Goal: Register for event/course

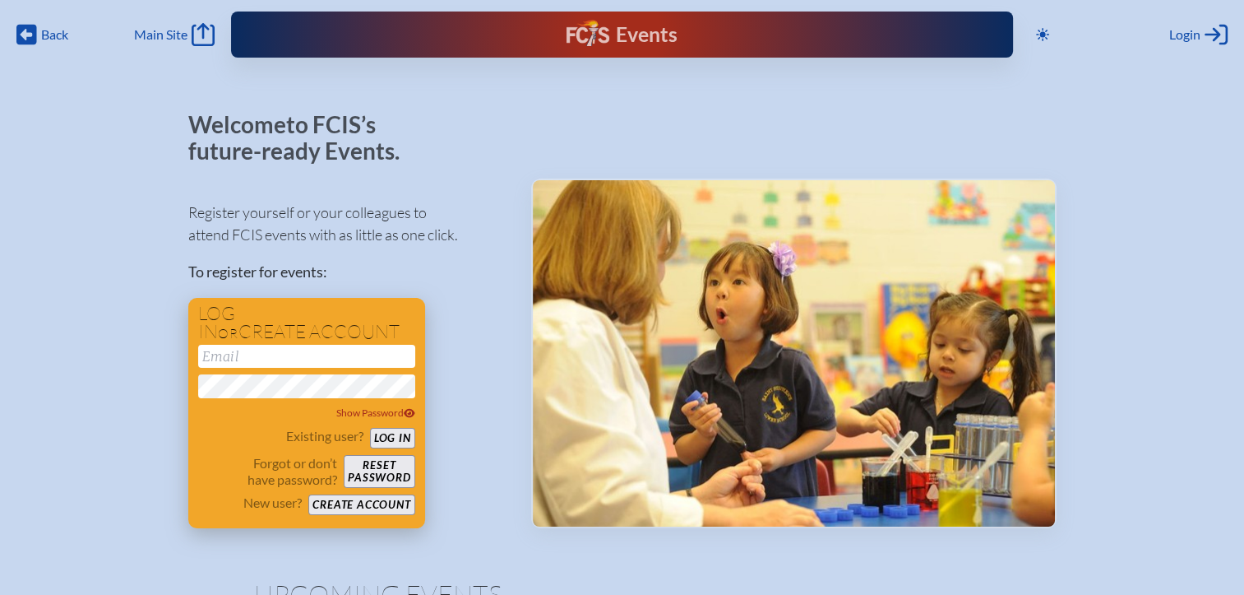
type input "[EMAIL_ADDRESS][DOMAIN_NAME]"
drag, startPoint x: 408, startPoint y: 439, endPoint x: 428, endPoint y: 426, distance: 23.7
click at [408, 439] on button "Log in" at bounding box center [392, 438] width 45 height 21
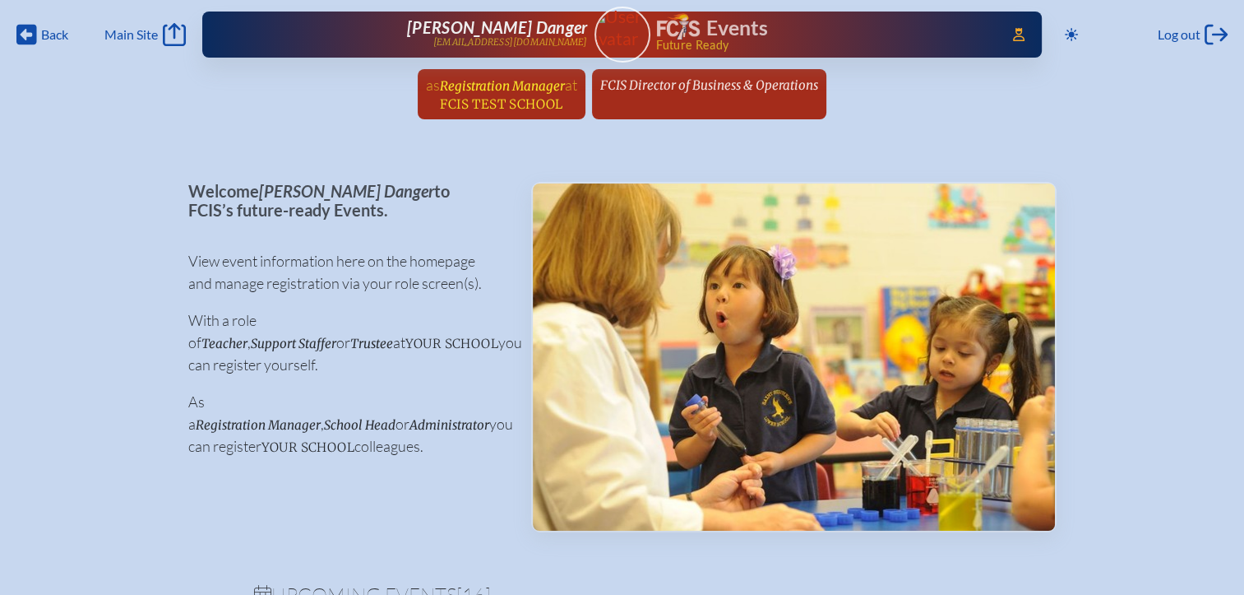
click at [529, 96] on span "FCIS Test School" at bounding box center [501, 104] width 123 height 16
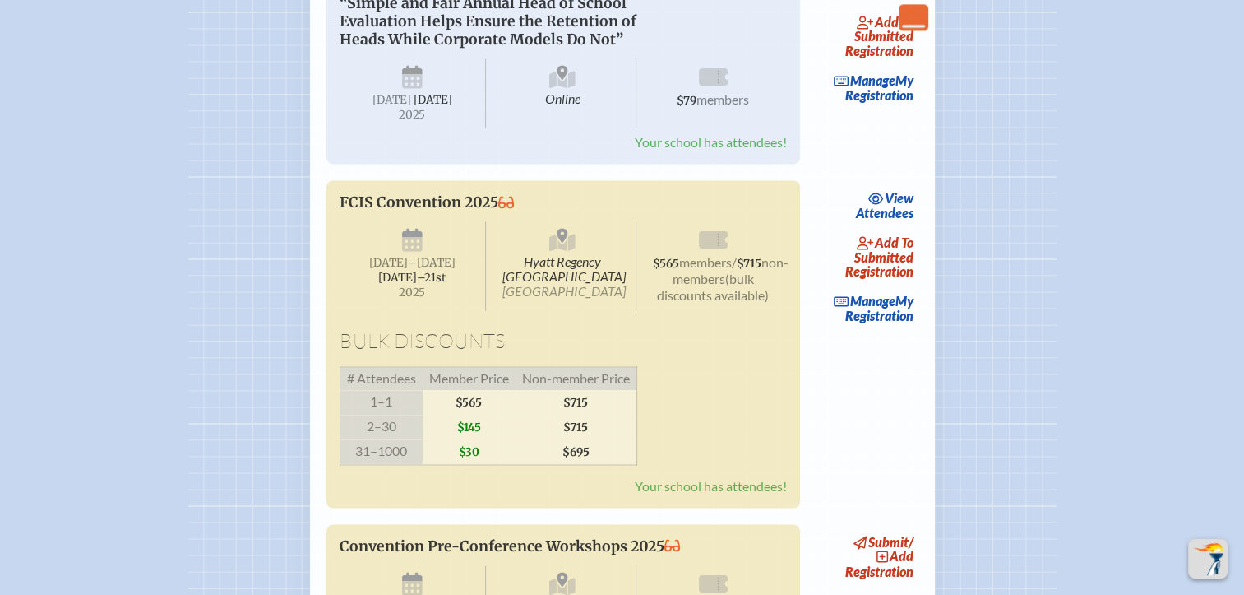
scroll to position [2714, 0]
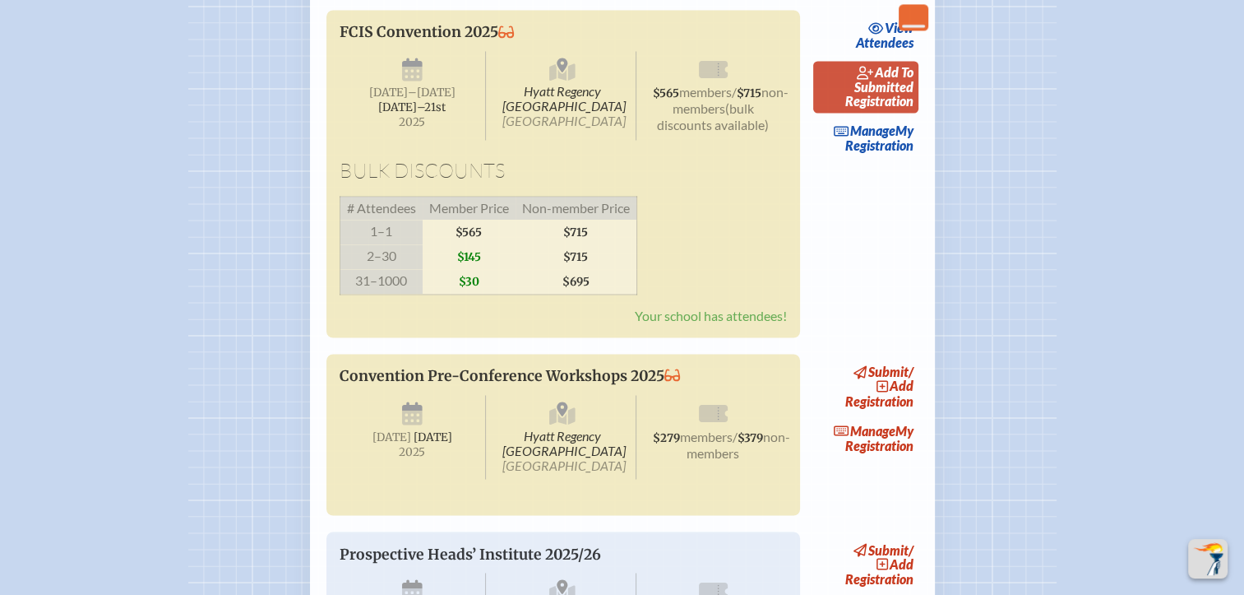
click at [910, 95] on span "add to submitted" at bounding box center [883, 79] width 59 height 30
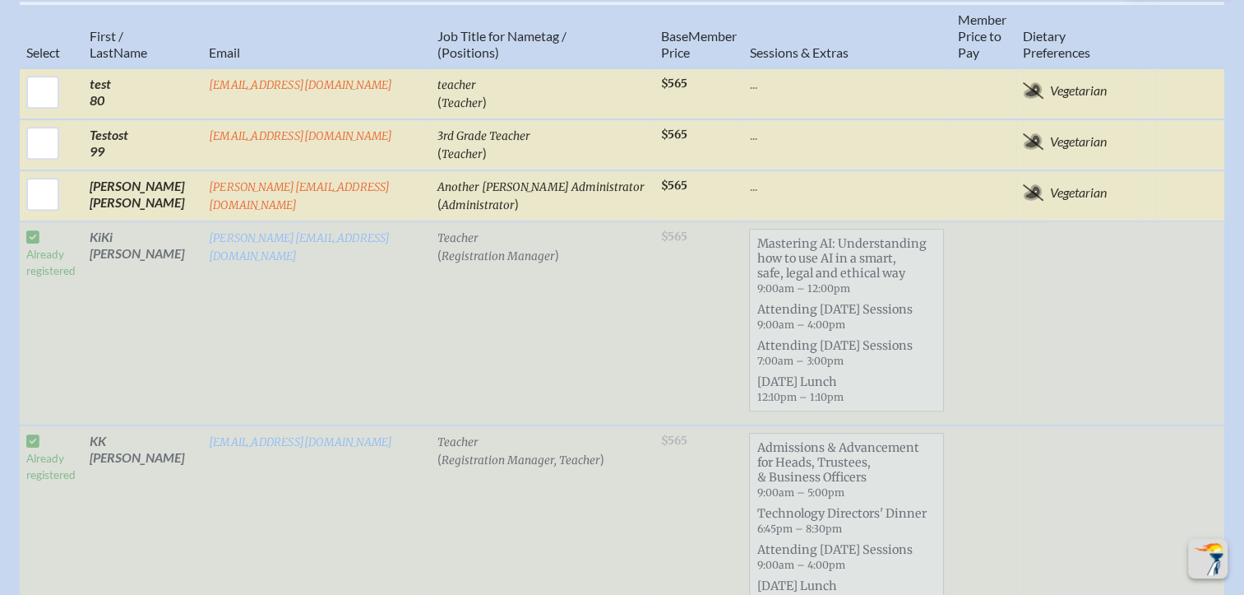
scroll to position [740, 0]
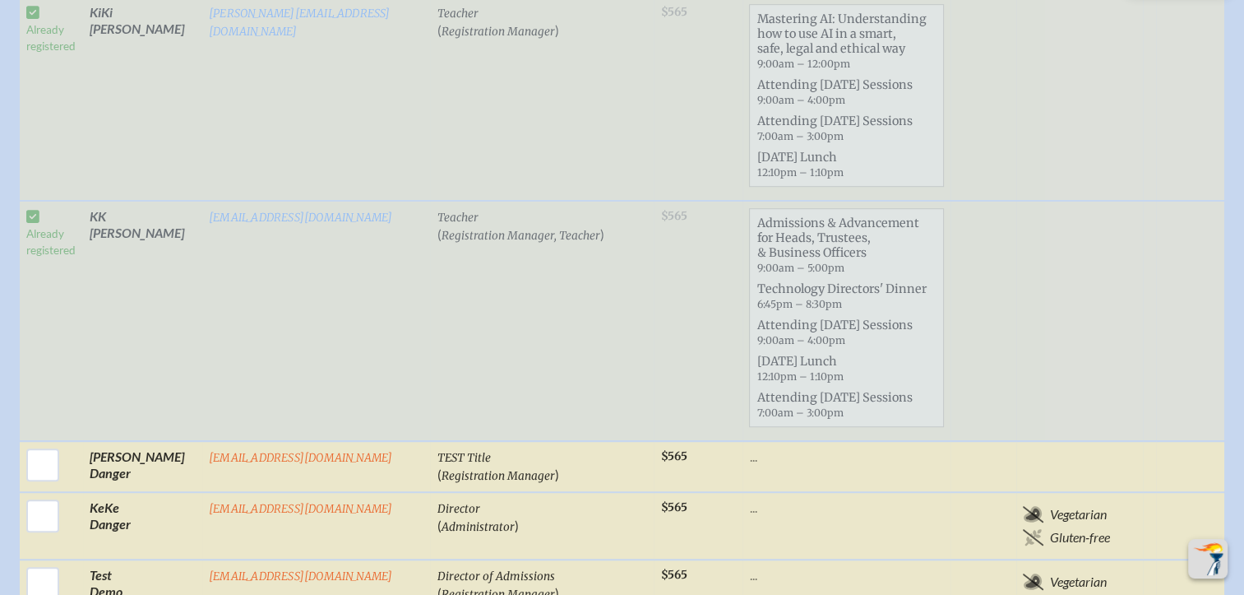
scroll to position [1069, 0]
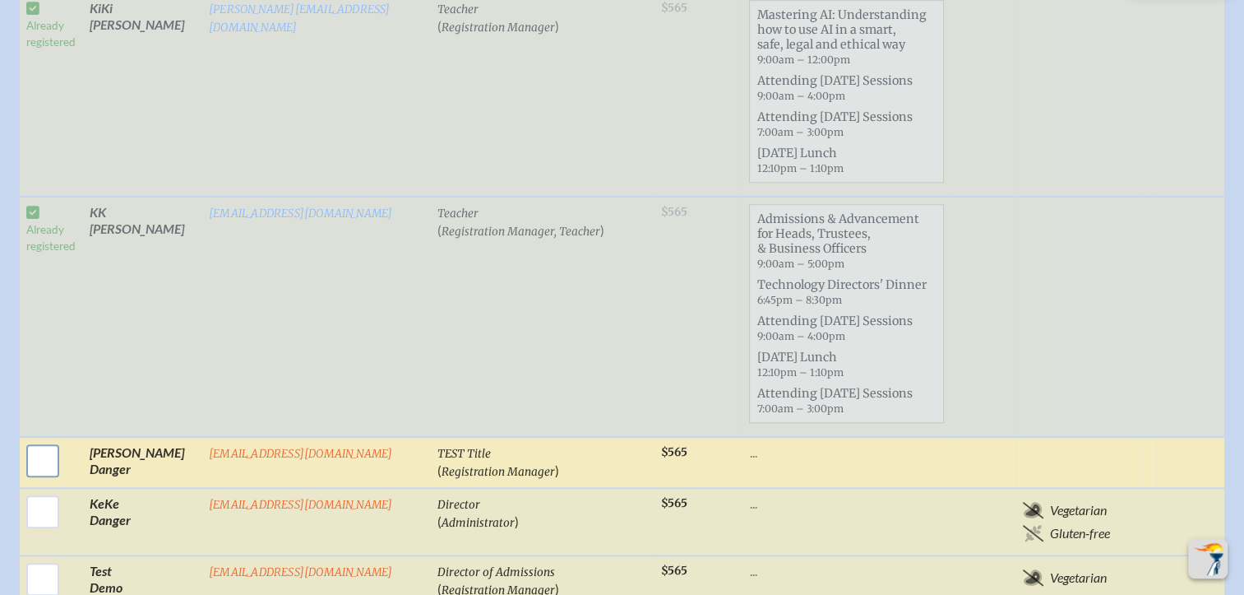
click at [43, 440] on input "checkbox" at bounding box center [42, 460] width 41 height 41
checkbox input "true"
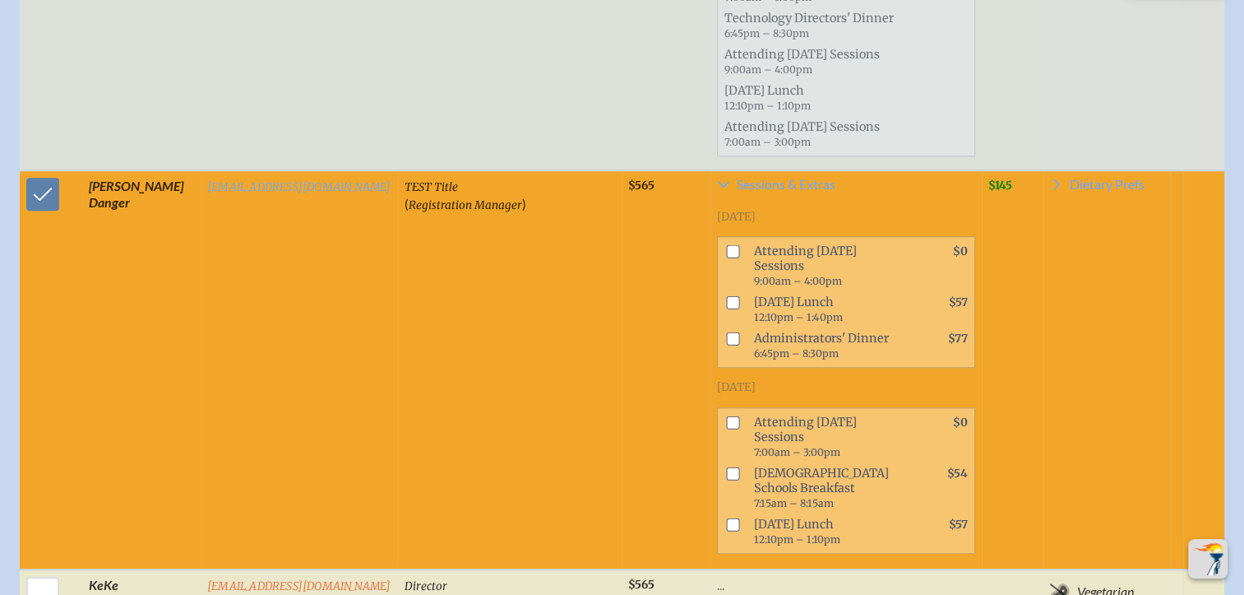
scroll to position [1316, 0]
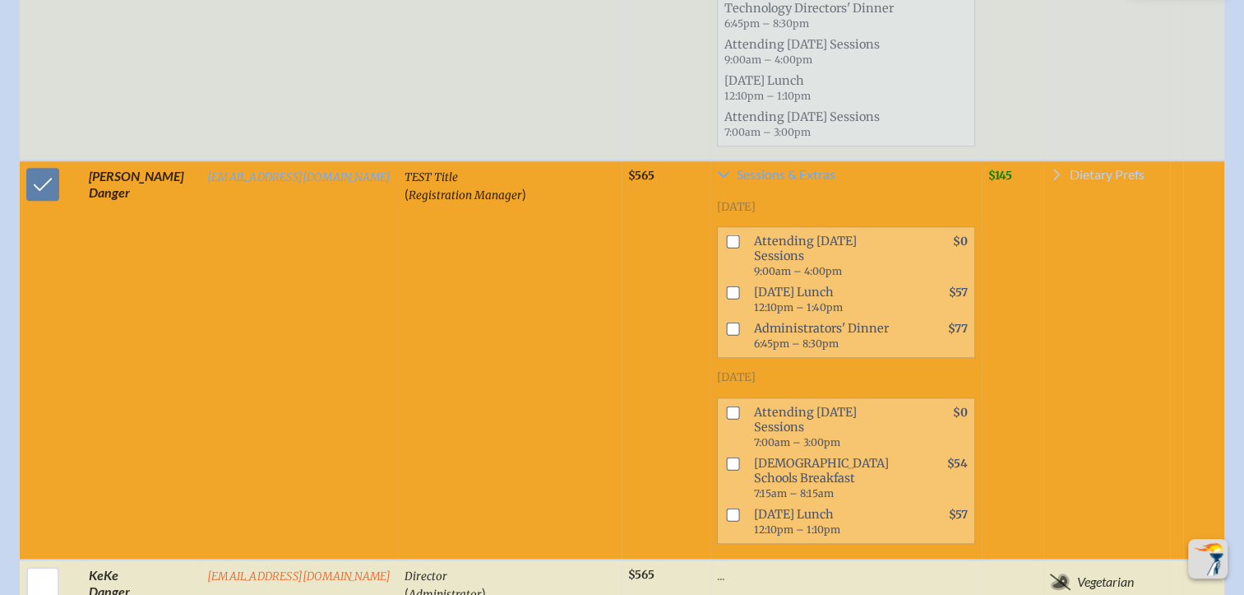
click at [1050, 168] on link "Dietary Prefs" at bounding box center [1097, 178] width 95 height 20
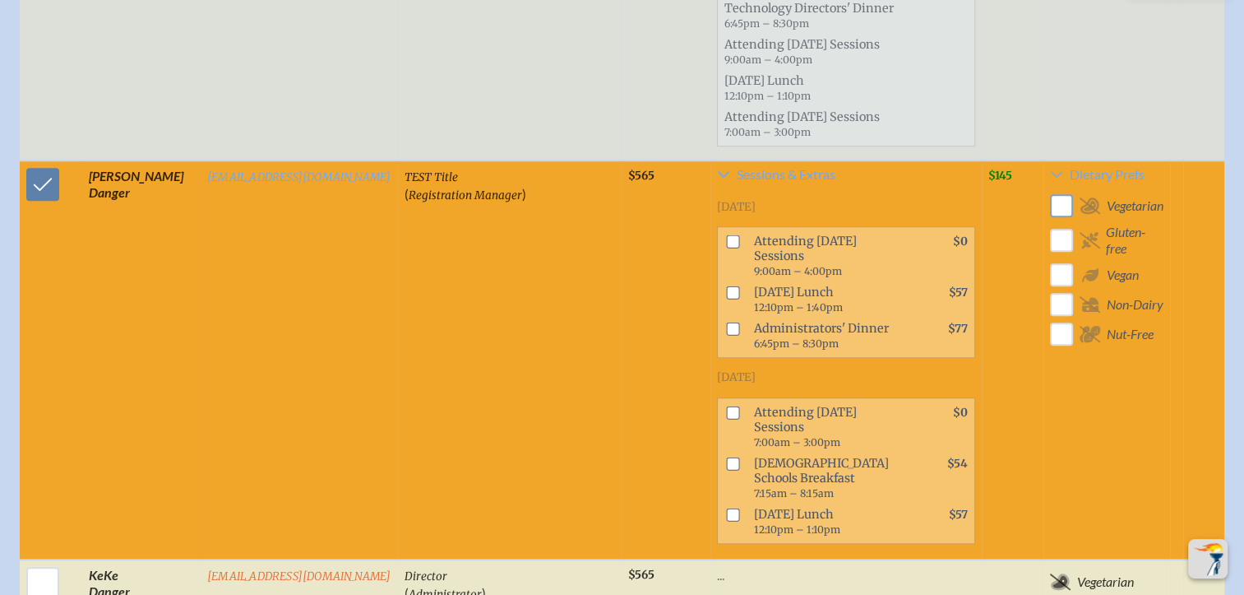
click at [1048, 192] on input "checkbox" at bounding box center [1062, 206] width 29 height 29
checkbox input "true"
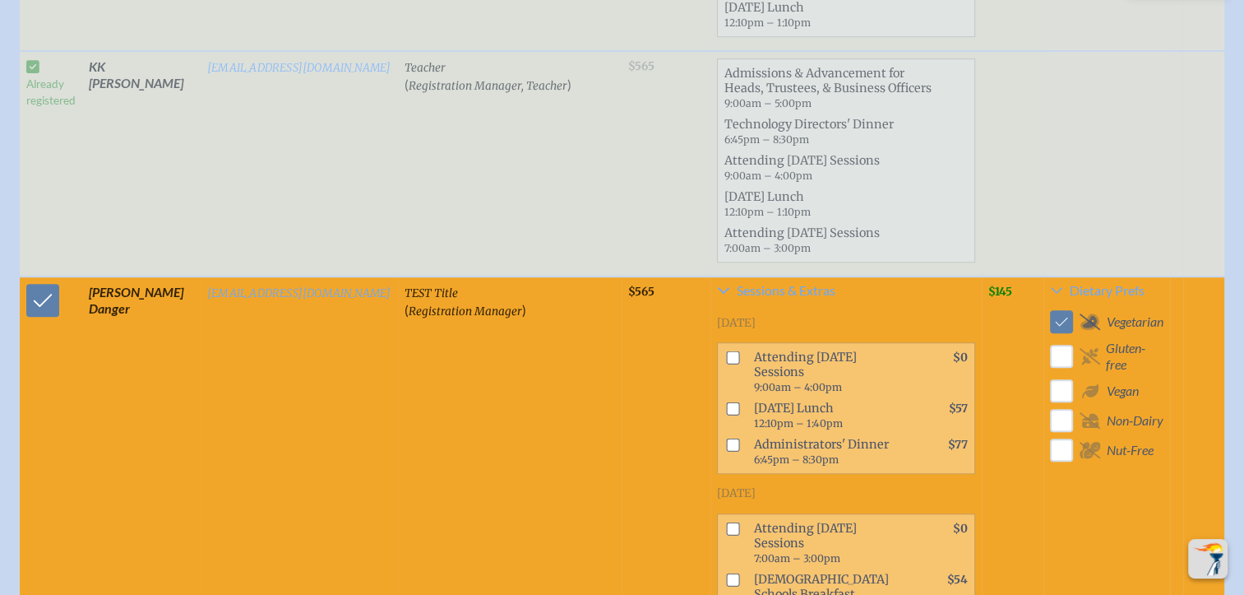
scroll to position [1151, 0]
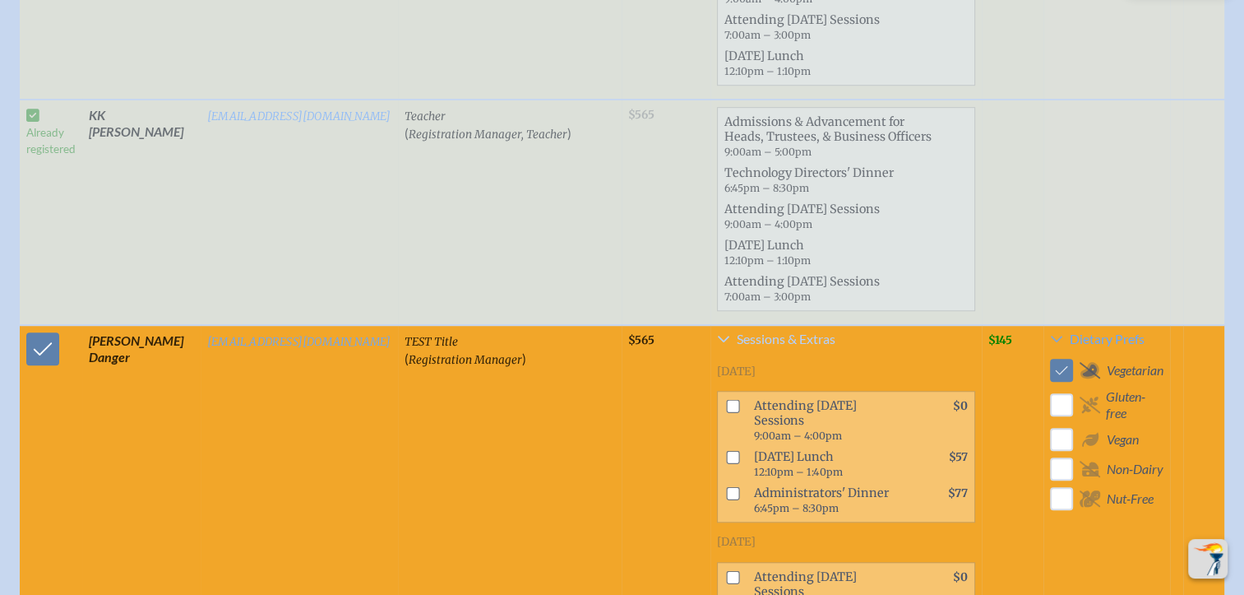
click at [753, 332] on span "Sessions & Extras" at bounding box center [786, 338] width 99 height 13
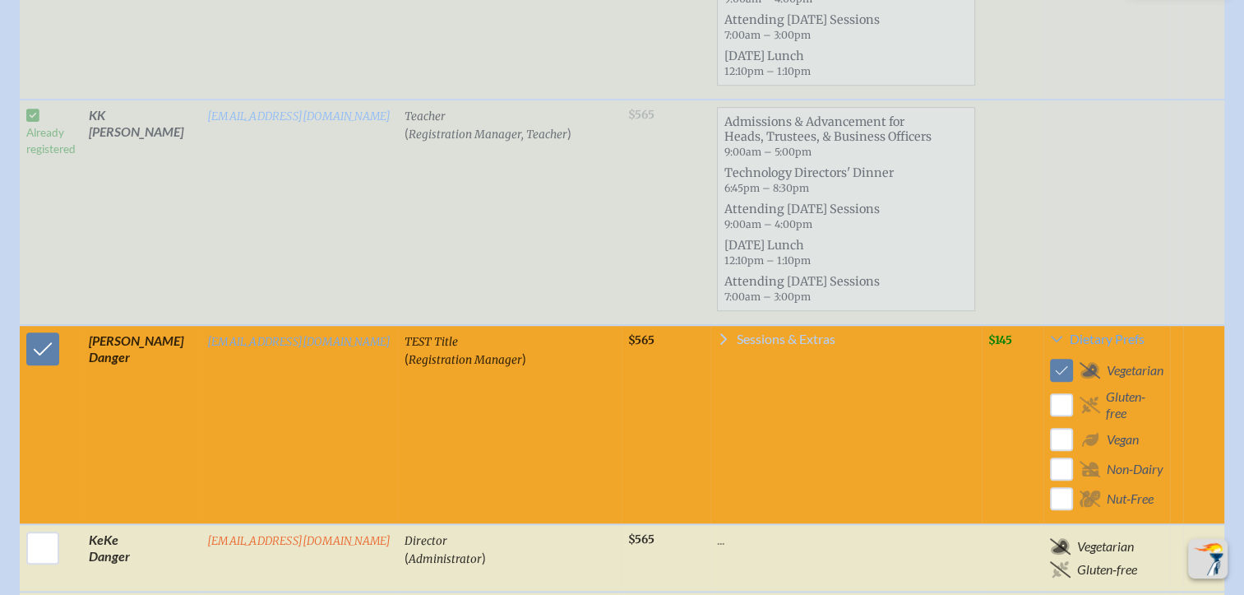
click at [753, 332] on span "Sessions & Extras" at bounding box center [786, 338] width 99 height 13
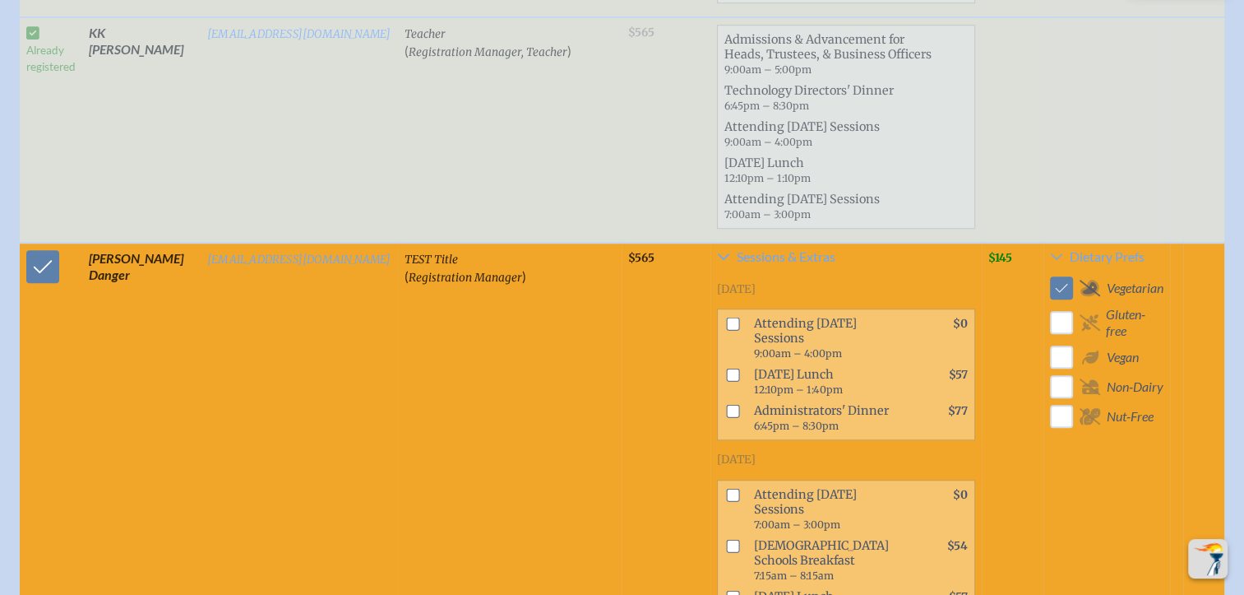
scroll to position [1316, 0]
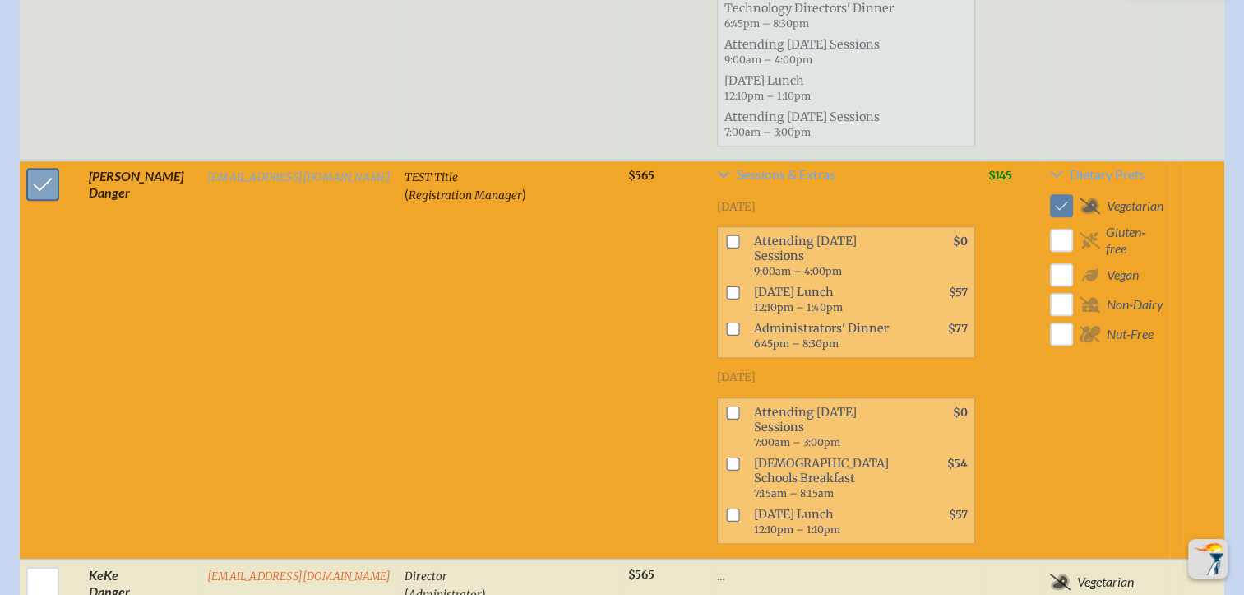
click at [29, 164] on input "checkbox" at bounding box center [42, 184] width 41 height 41
checkbox input "false"
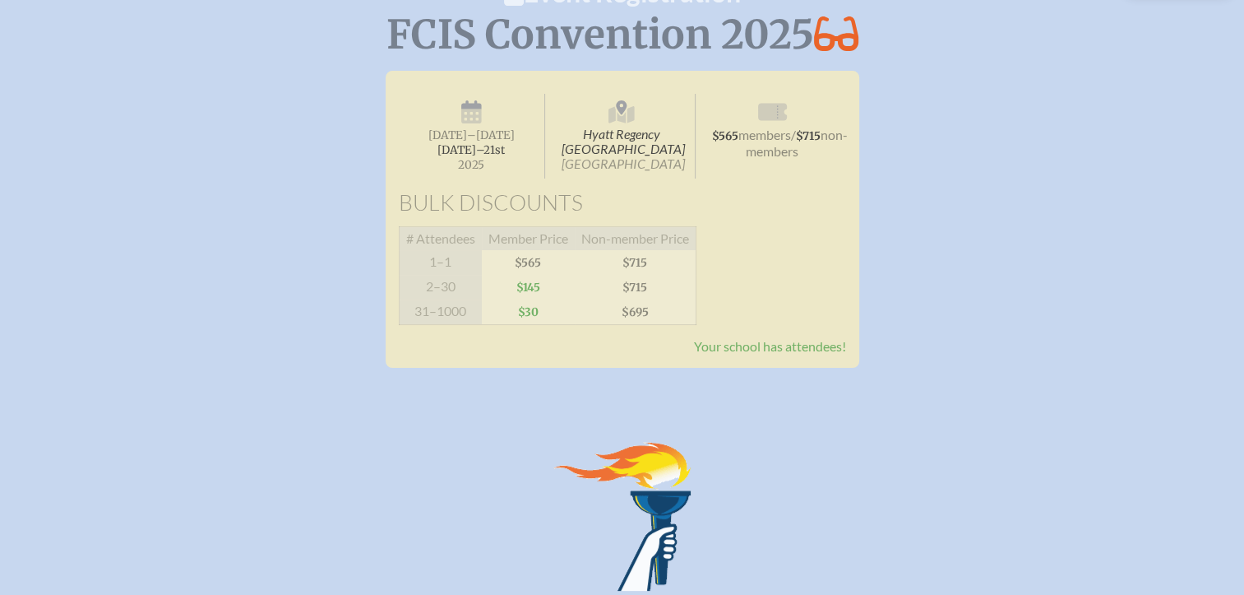
scroll to position [164, 0]
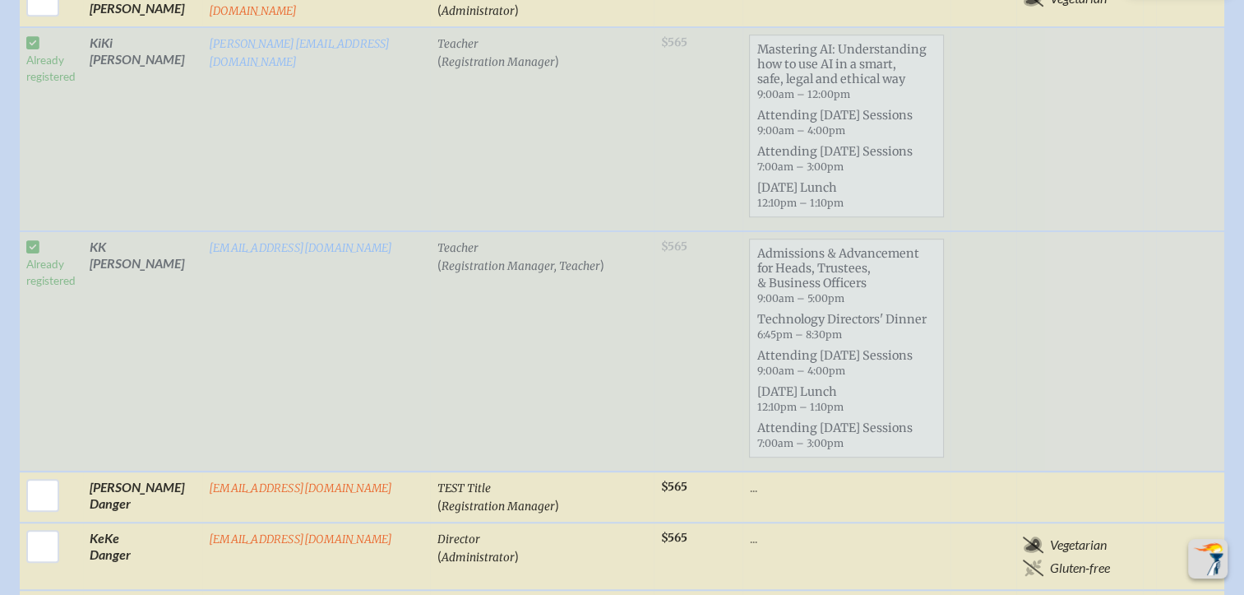
scroll to position [1234, 0]
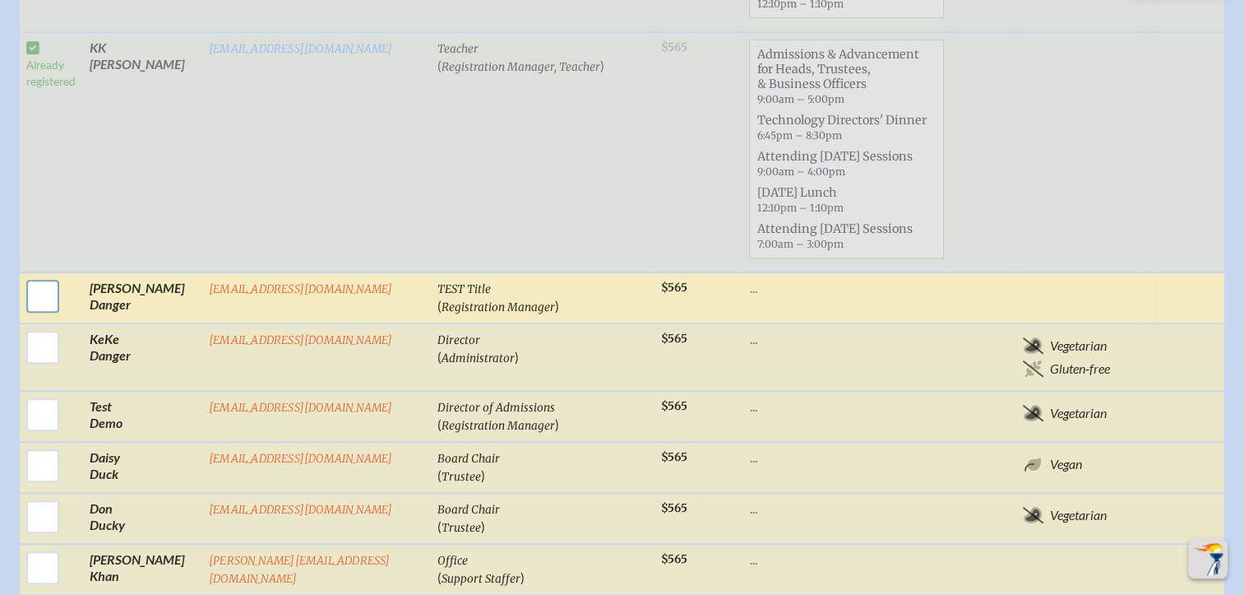
click at [35, 276] on input "checkbox" at bounding box center [42, 296] width 41 height 41
checkbox input "true"
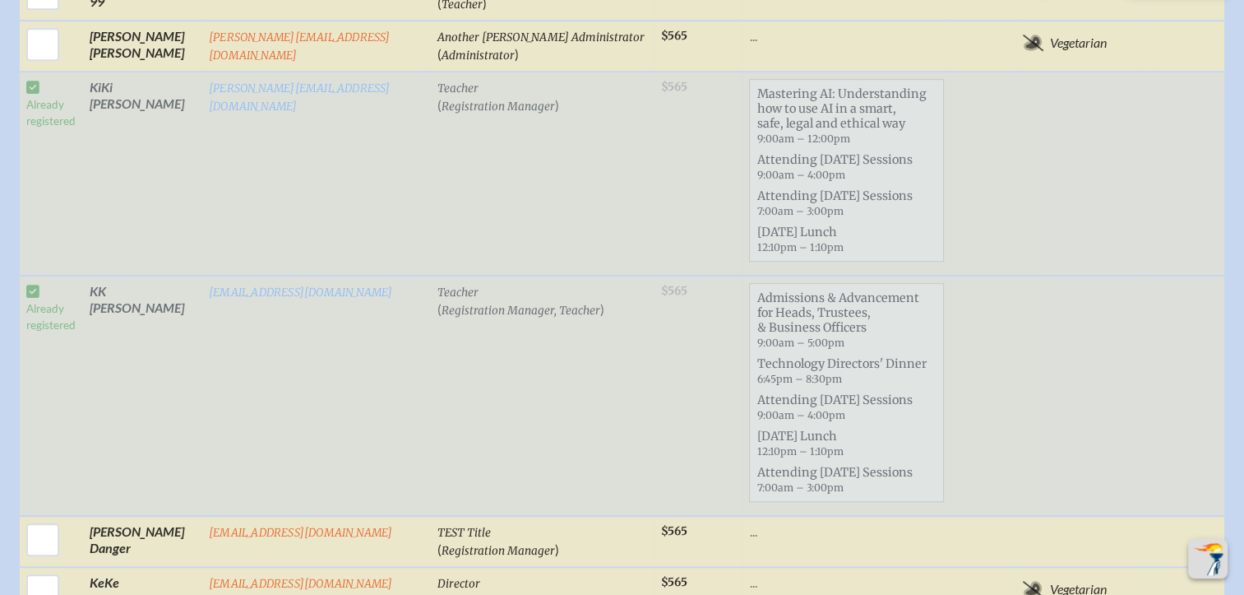
scroll to position [1316, 0]
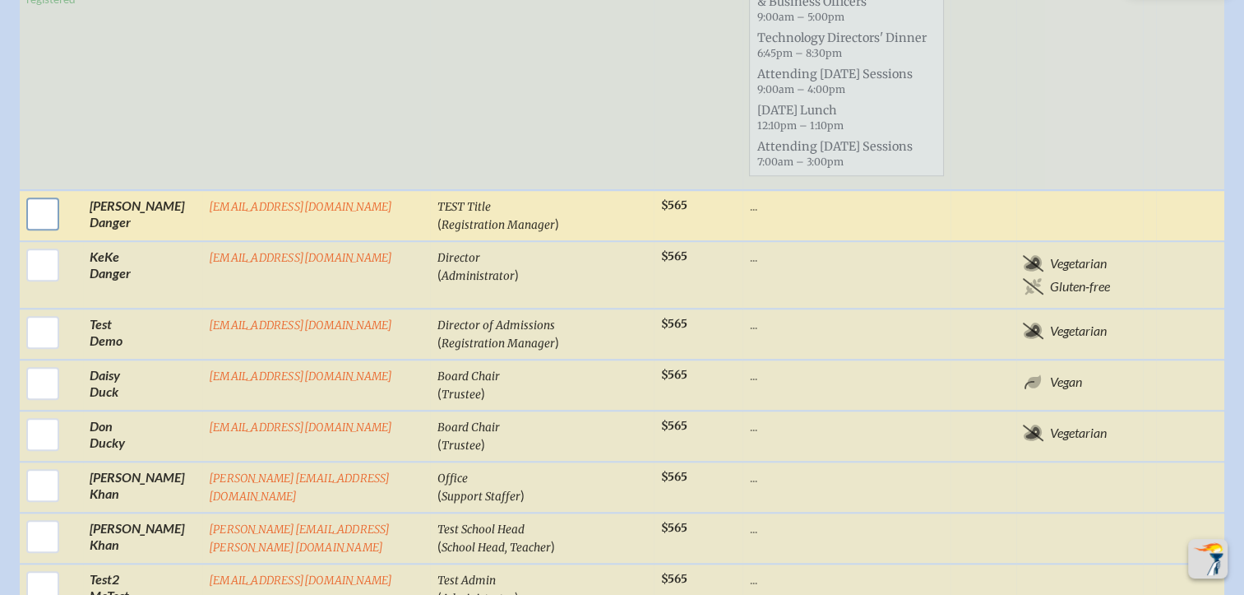
click at [43, 193] on input "checkbox" at bounding box center [42, 213] width 41 height 41
checkbox input "true"
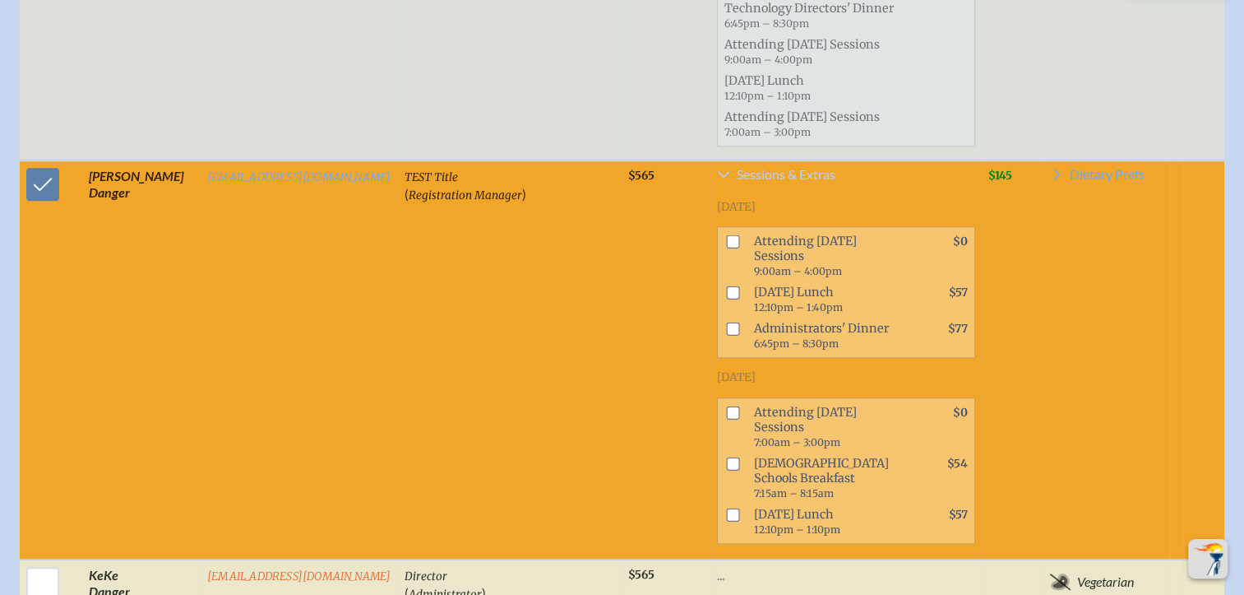
click at [779, 168] on span "Sessions & Extras" at bounding box center [786, 174] width 99 height 13
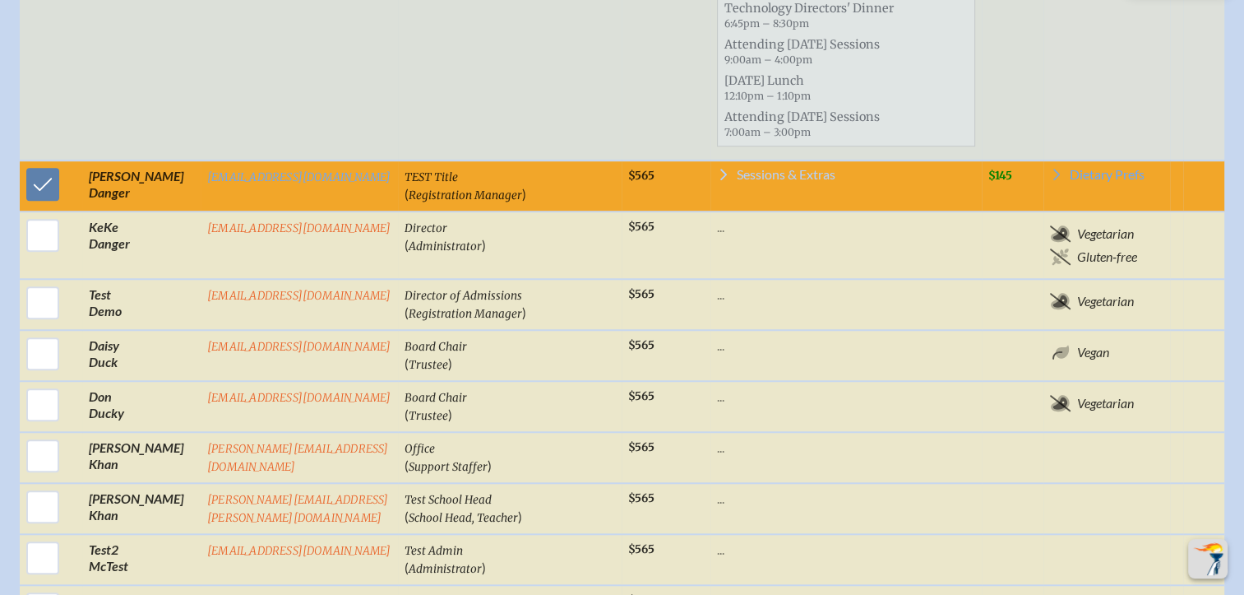
click at [780, 168] on span "Sessions & Extras" at bounding box center [786, 174] width 99 height 13
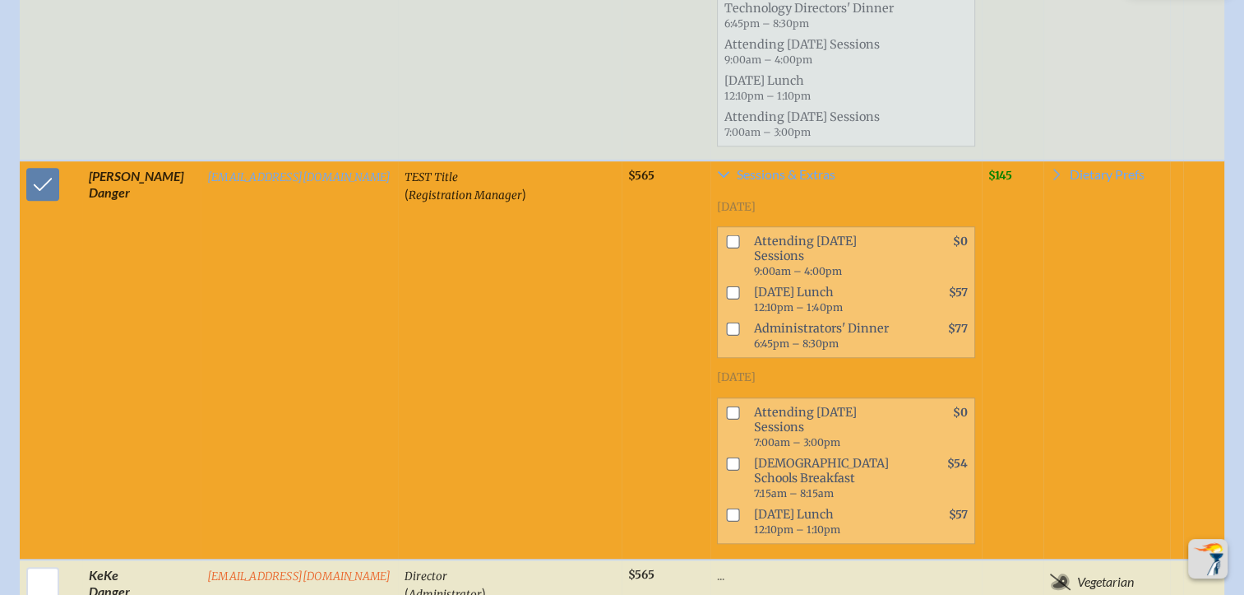
click at [622, 366] on td "$565" at bounding box center [666, 359] width 89 height 398
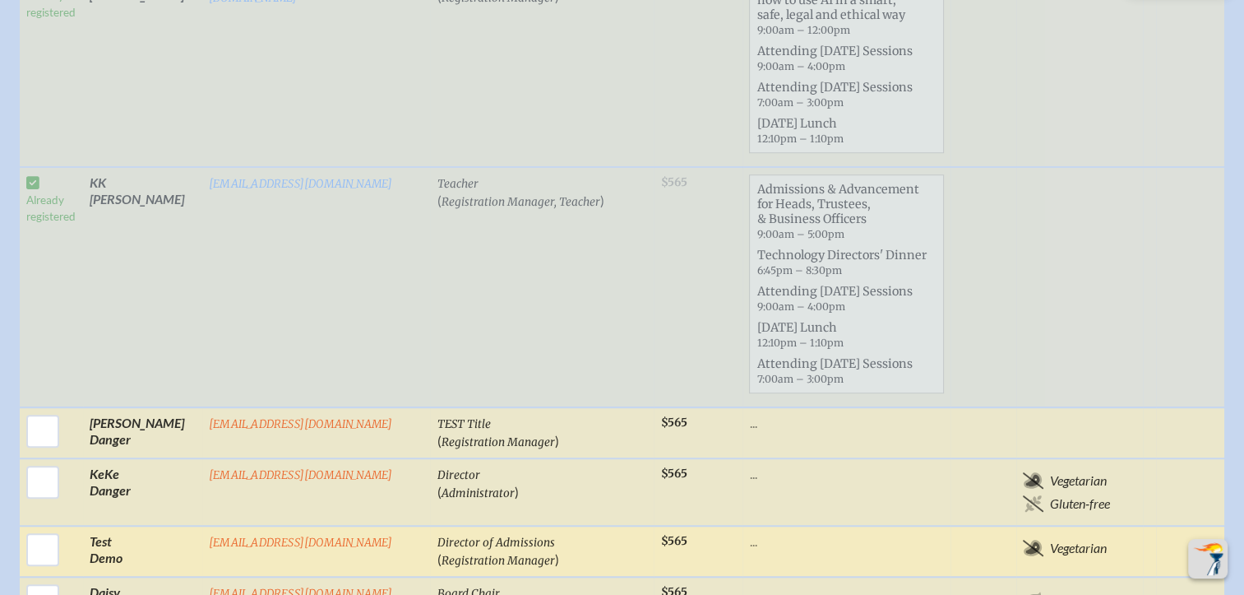
scroll to position [1151, 0]
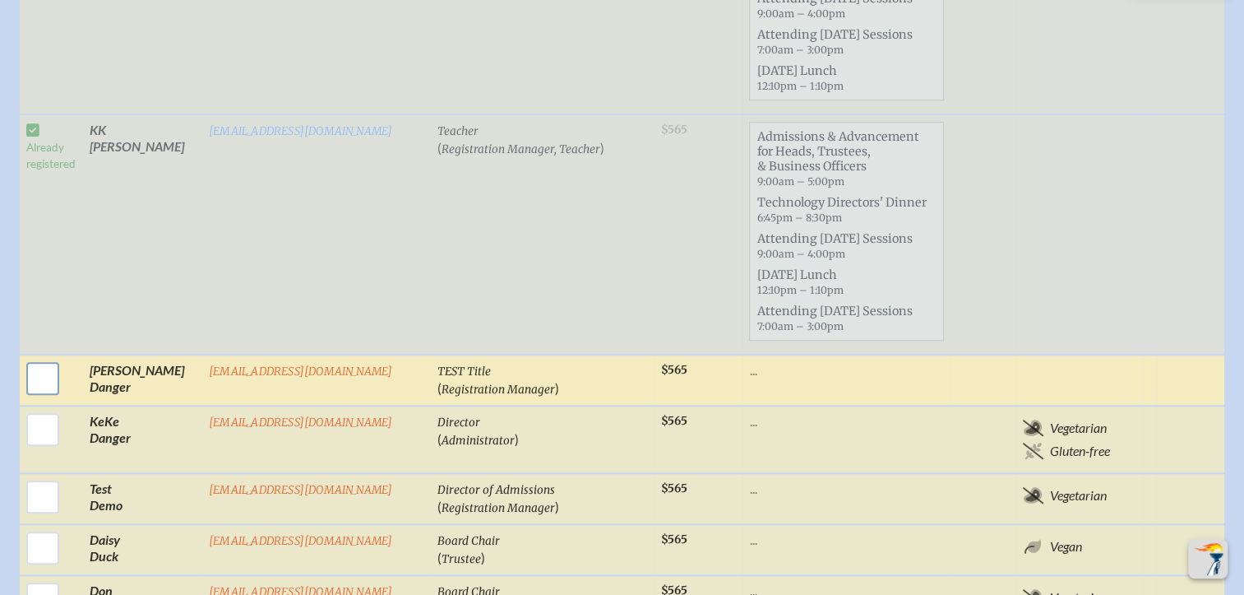
click at [31, 358] on input "checkbox" at bounding box center [42, 378] width 41 height 41
checkbox input "true"
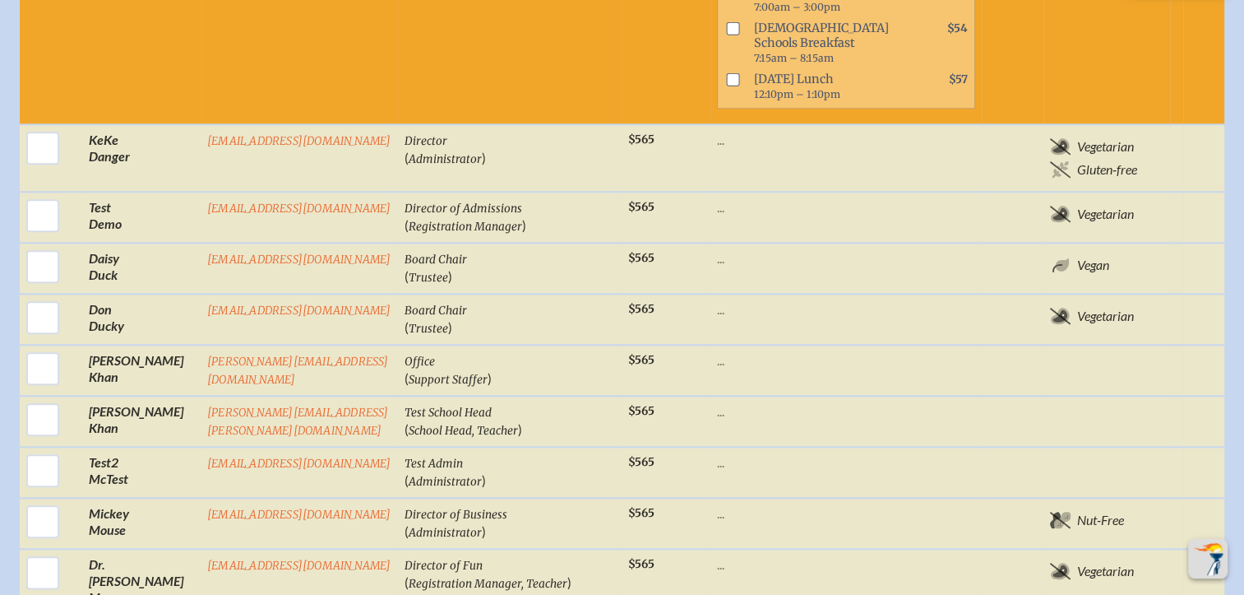
scroll to position [1892, 0]
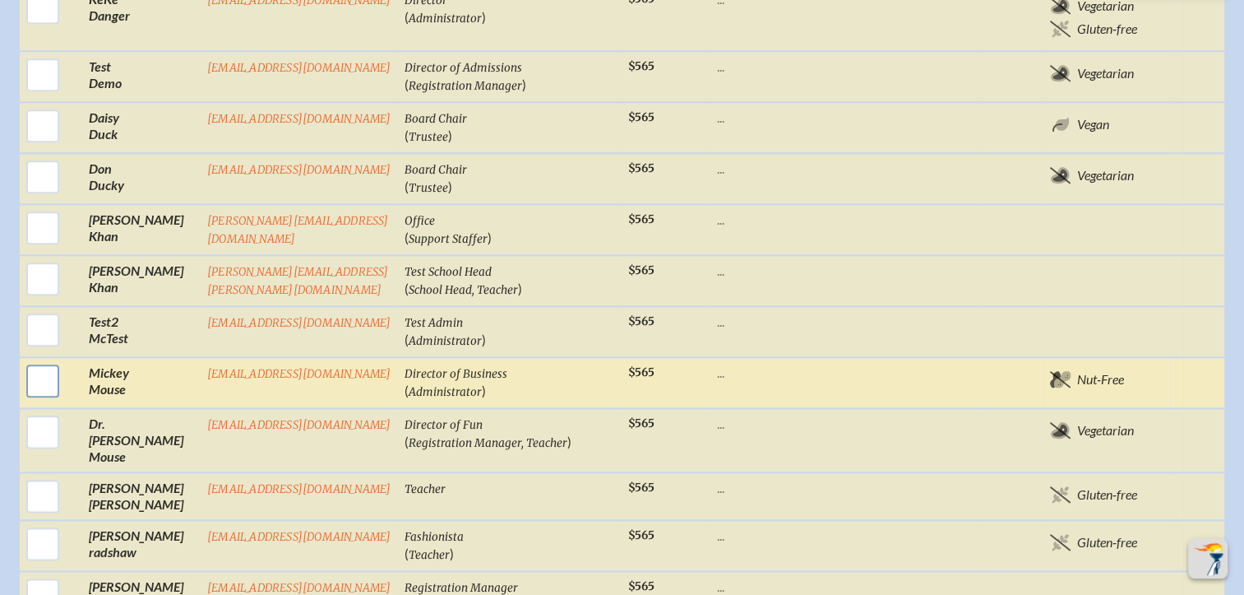
click at [43, 360] on input "checkbox" at bounding box center [42, 380] width 41 height 41
checkbox input "true"
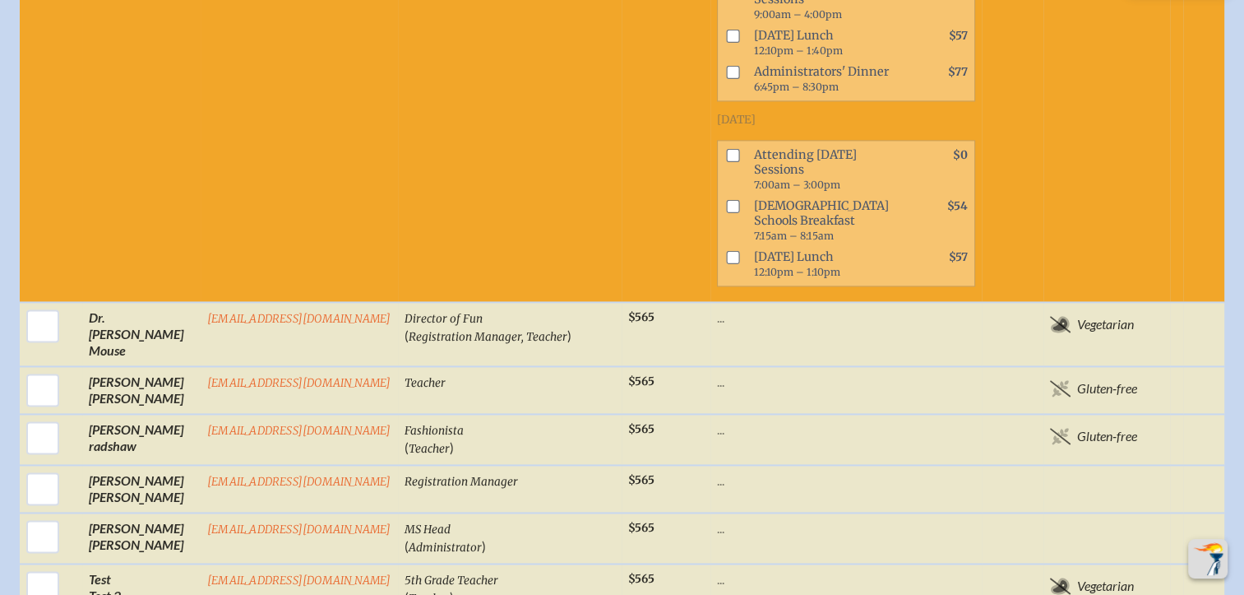
scroll to position [2467, 0]
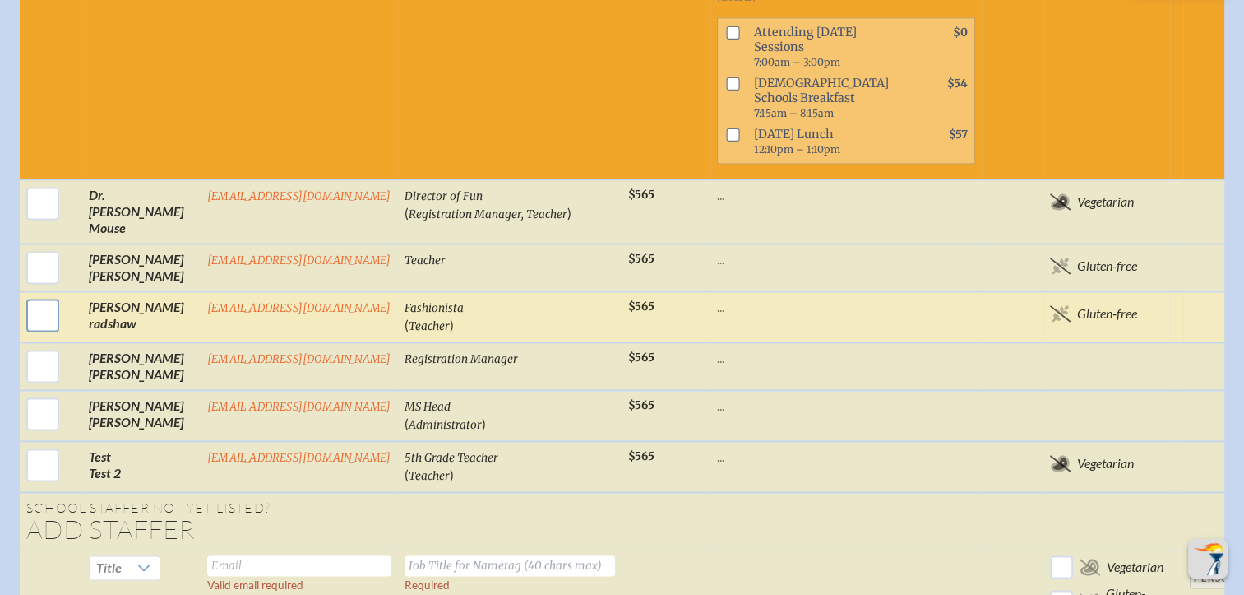
click at [37, 294] on input "checkbox" at bounding box center [42, 314] width 41 height 41
checkbox input "true"
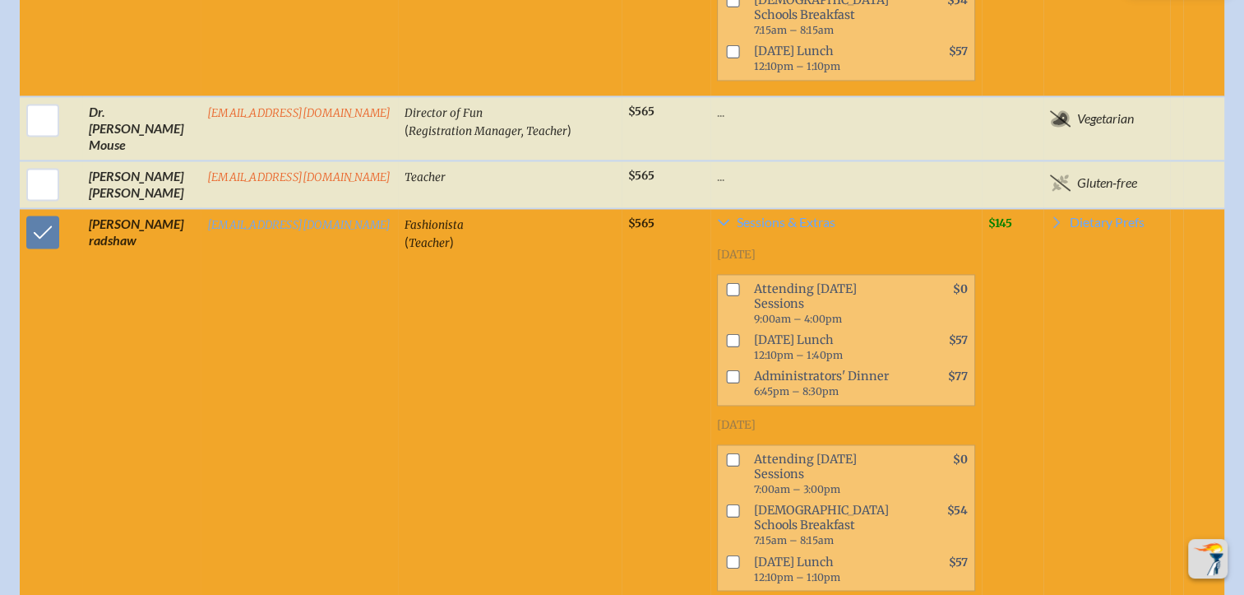
scroll to position [2632, 0]
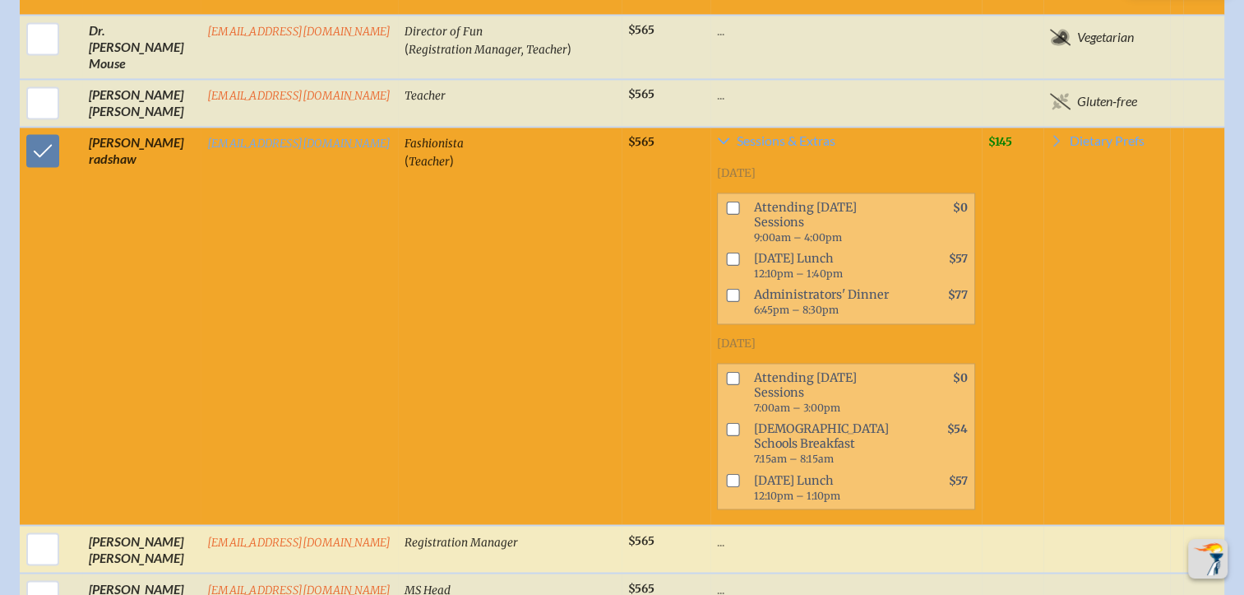
drag, startPoint x: 40, startPoint y: 462, endPoint x: 63, endPoint y: 446, distance: 27.6
click at [41, 528] on input "checkbox" at bounding box center [42, 548] width 41 height 41
checkbox input "true"
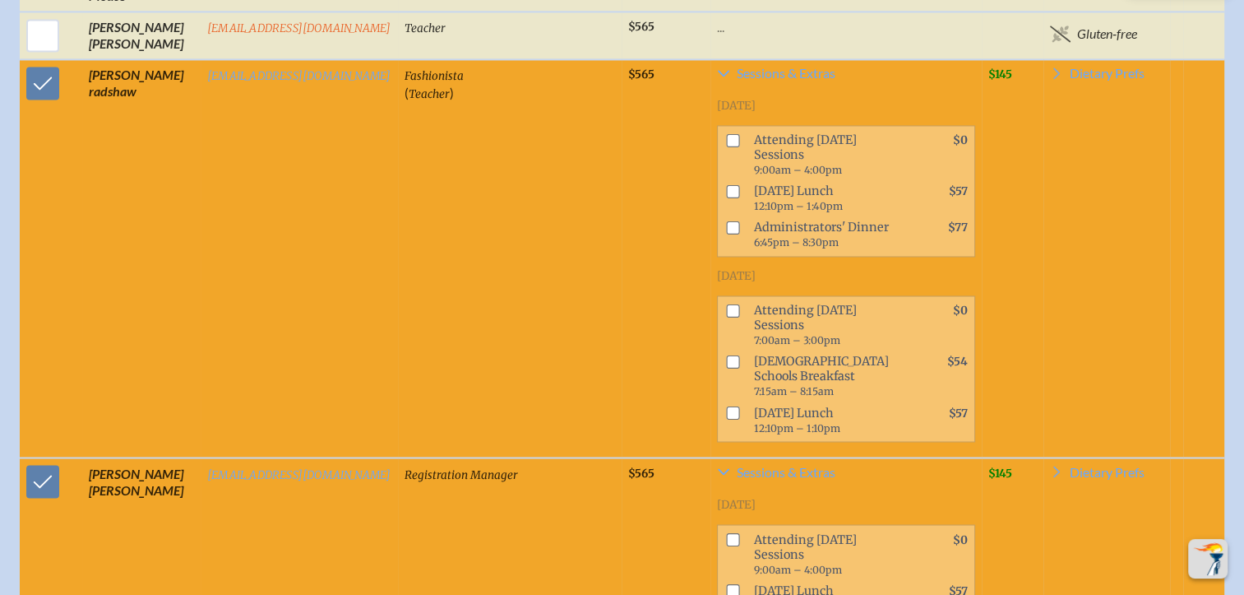
scroll to position [2796, 0]
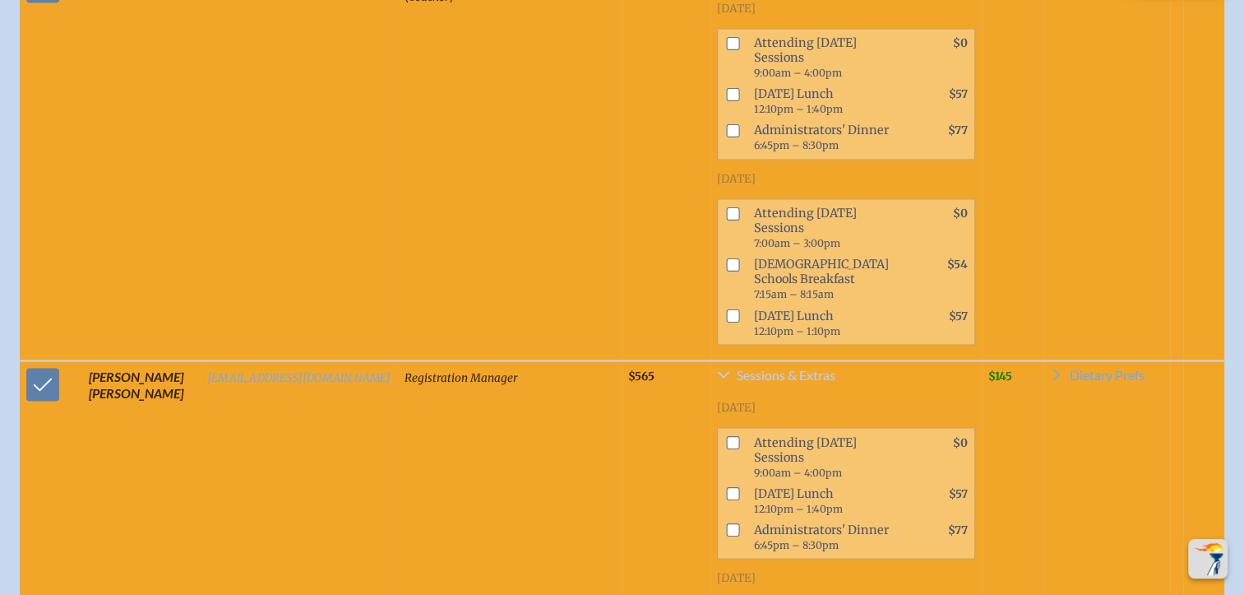
click at [796, 368] on span "Sessions & Extras" at bounding box center [786, 374] width 99 height 13
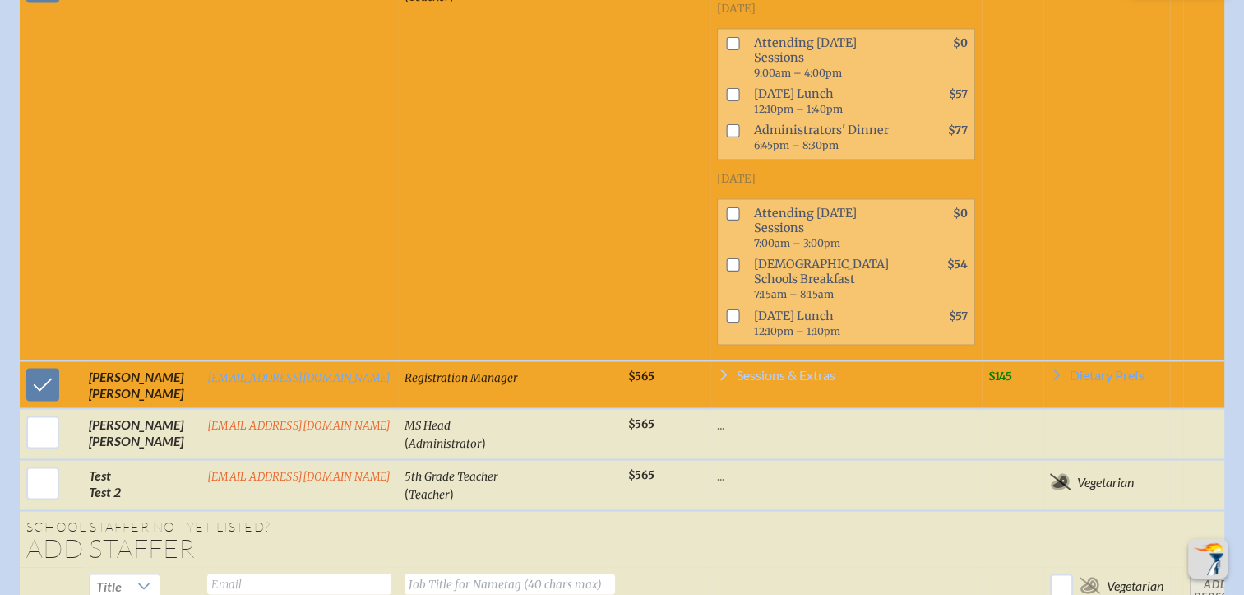
click at [796, 368] on span "Sessions & Extras" at bounding box center [786, 374] width 99 height 13
